Goal: Task Accomplishment & Management: Manage account settings

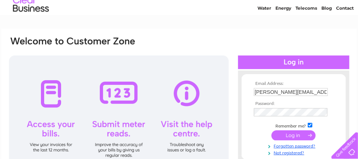
scroll to position [76, 0]
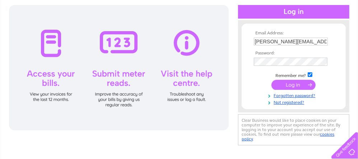
click at [300, 85] on input "submit" at bounding box center [294, 85] width 44 height 10
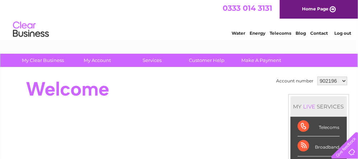
click at [318, 77] on select "902196 1060093" at bounding box center [333, 81] width 30 height 9
select select "1060093"
click option "1060093" at bounding box center [0, 0] width 0 height 0
